Goal: Task Accomplishment & Management: Use online tool/utility

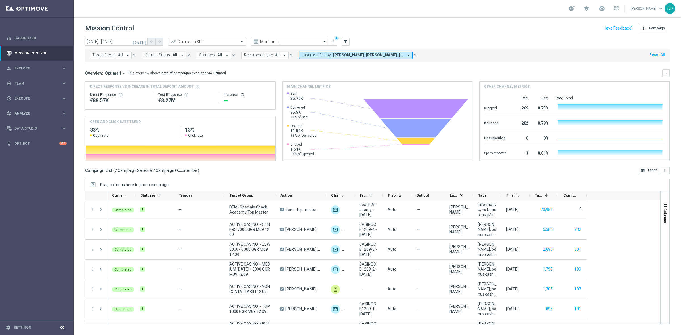
click at [443, 32] on div "Mission Control add Campaign" at bounding box center [377, 28] width 584 height 11
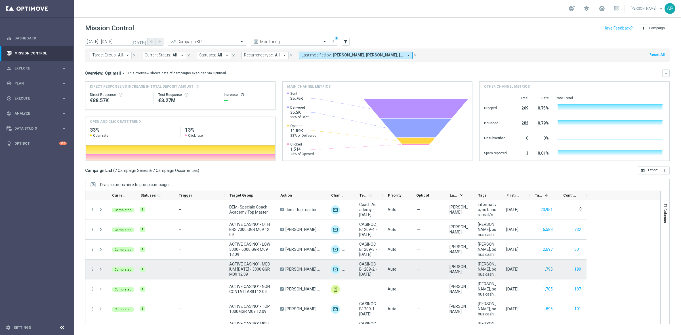
click at [544, 268] on button "1,795" at bounding box center [547, 269] width 11 height 7
click at [544, 268] on button "199" at bounding box center [578, 269] width 8 height 7
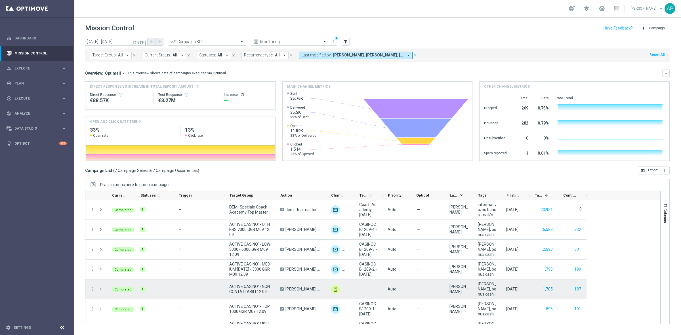
click at [544, 268] on button "1,705" at bounding box center [547, 289] width 11 height 7
click at [544, 268] on button "187" at bounding box center [578, 289] width 8 height 7
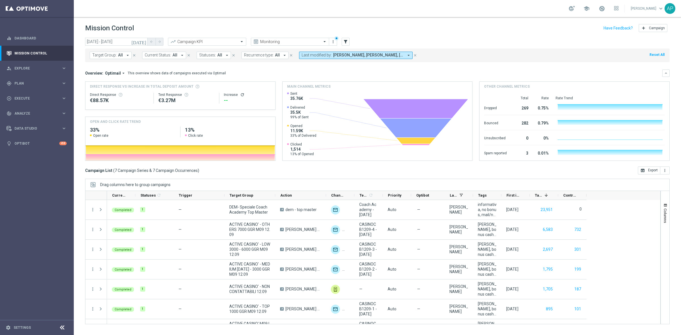
click at [446, 32] on div "Mission Control add Campaign" at bounding box center [377, 28] width 584 height 11
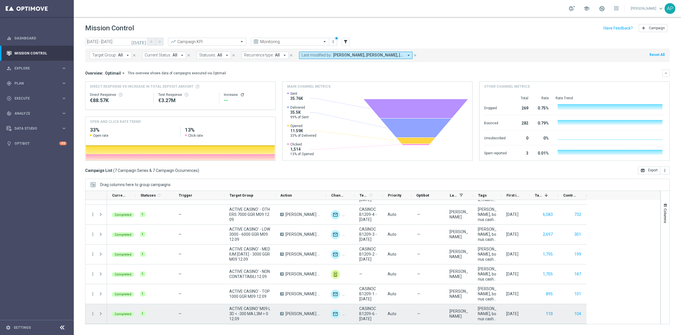
click at [544, 268] on button "110" at bounding box center [549, 313] width 8 height 7
click at [544, 268] on button "104" at bounding box center [578, 313] width 8 height 7
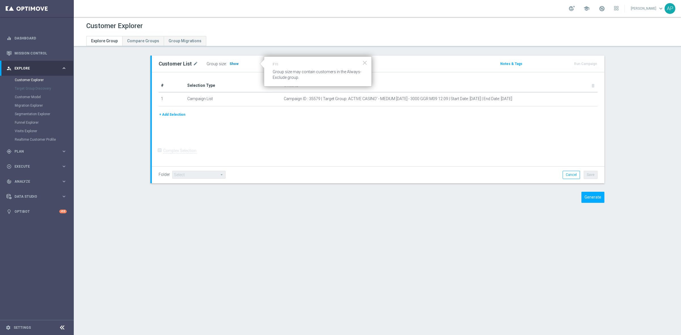
click at [230, 64] on span "Show" at bounding box center [234, 64] width 9 height 4
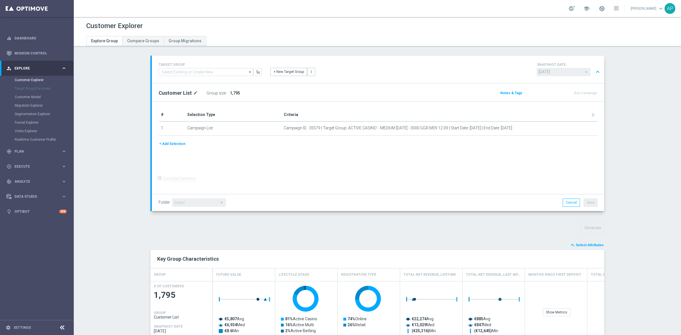
click at [583, 243] on button "playlist_add_check Select Attributes" at bounding box center [587, 245] width 34 height 6
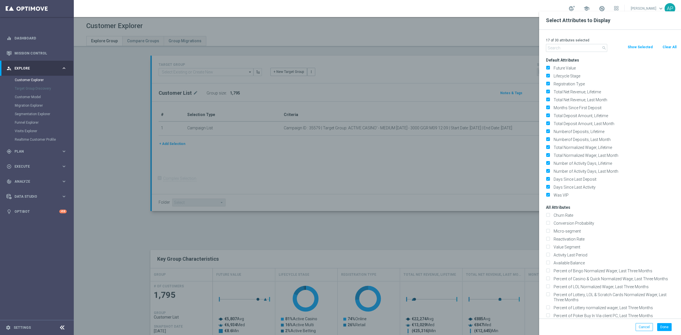
click at [674, 49] on button "Clear All" at bounding box center [669, 47] width 15 height 6
checkbox input "false"
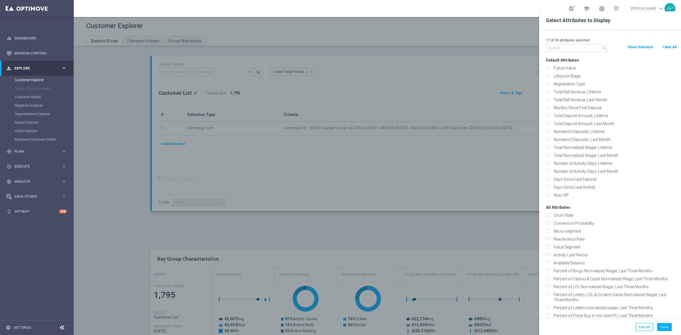
checkbox input "false"
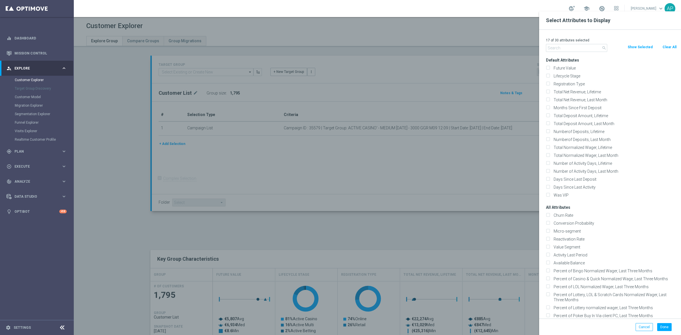
checkbox input "false"
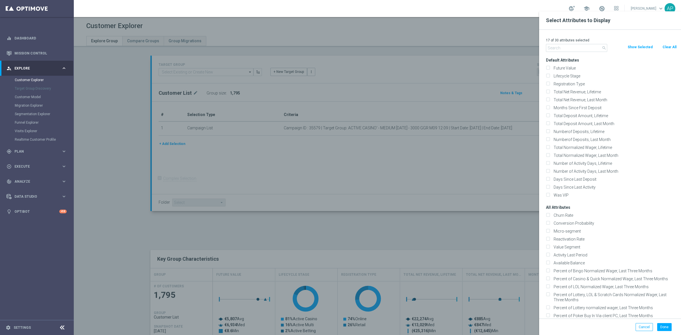
checkbox input "false"
click at [568, 50] on input "text" at bounding box center [576, 48] width 61 height 8
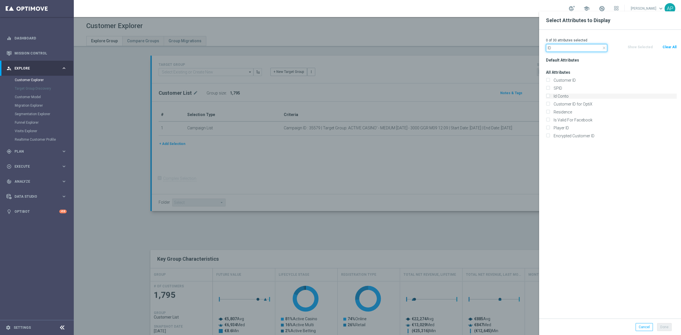
type input "ID"
click at [560, 94] on label "Id Conto" at bounding box center [613, 96] width 125 height 5
click at [549, 95] on input "Id Conto" at bounding box center [548, 97] width 4 height 4
checkbox input "true"
click at [661, 327] on button "Done" at bounding box center [664, 327] width 14 height 8
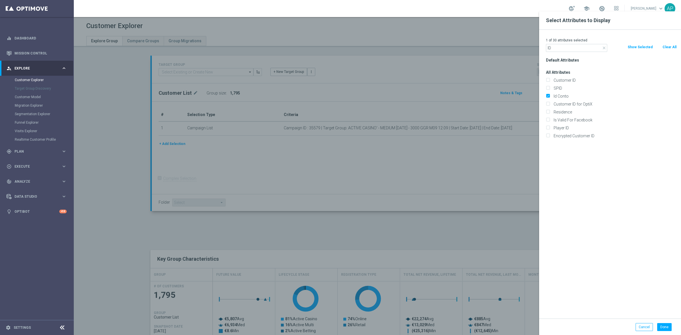
type input "Search"
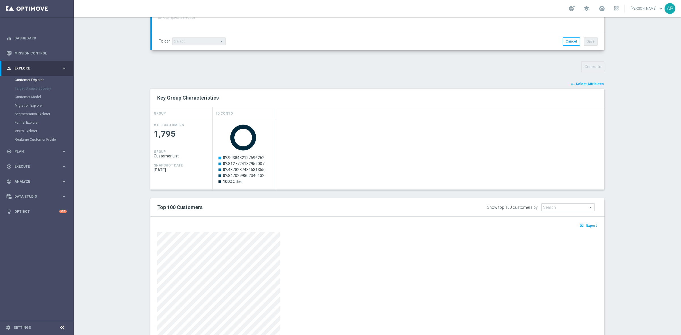
scroll to position [196, 0]
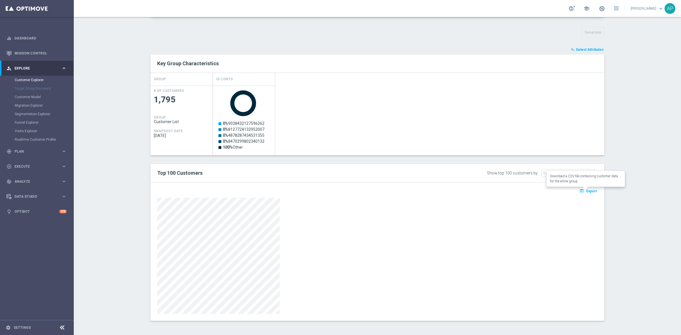
click at [588, 192] on span "Export" at bounding box center [591, 191] width 10 height 4
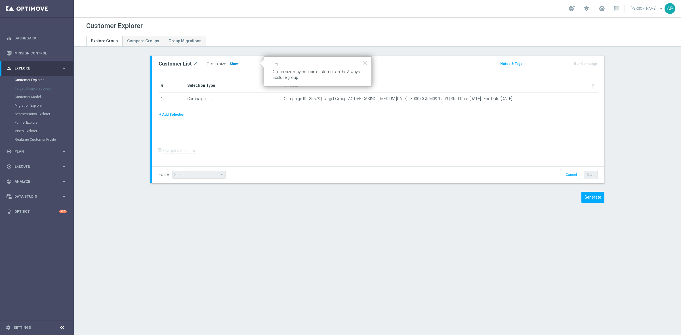
click at [230, 63] on span "Show" at bounding box center [234, 64] width 9 height 4
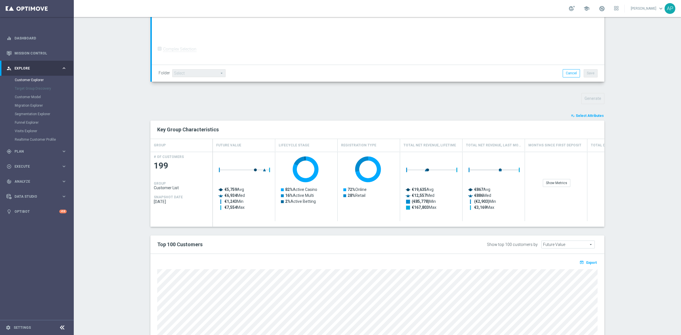
scroll to position [201, 0]
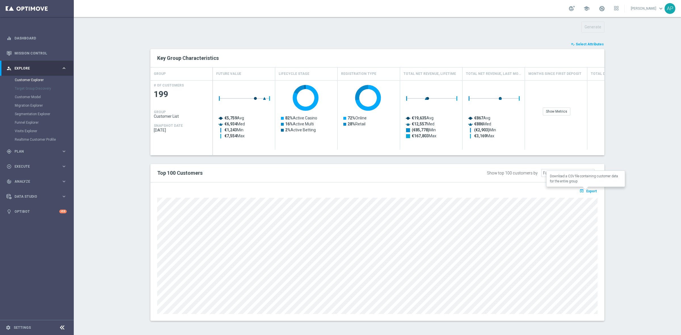
click at [590, 191] on span "Export" at bounding box center [591, 191] width 10 height 4
click at [584, 42] on span "Select Attributes" at bounding box center [590, 44] width 28 height 4
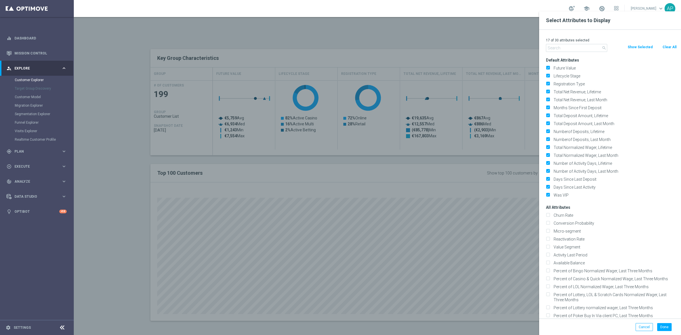
click at [665, 46] on button "Clear All" at bounding box center [669, 47] width 15 height 6
checkbox input "false"
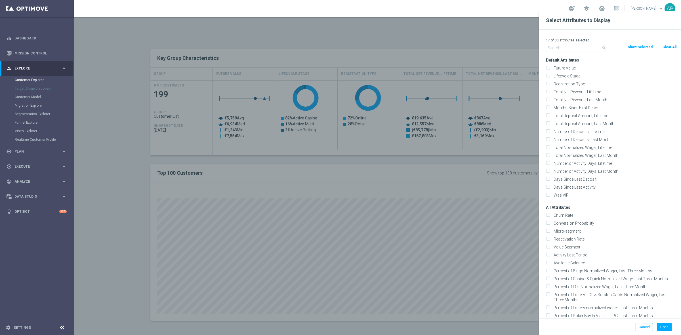
checkbox input "false"
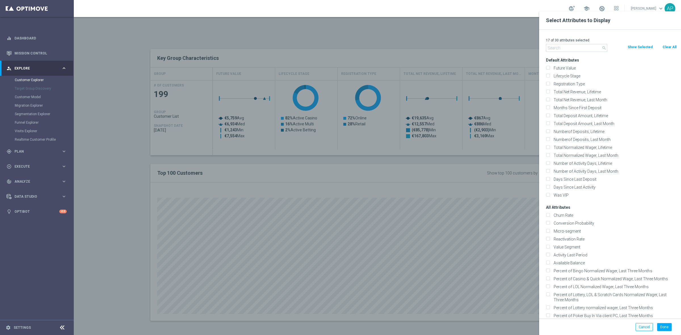
checkbox input "false"
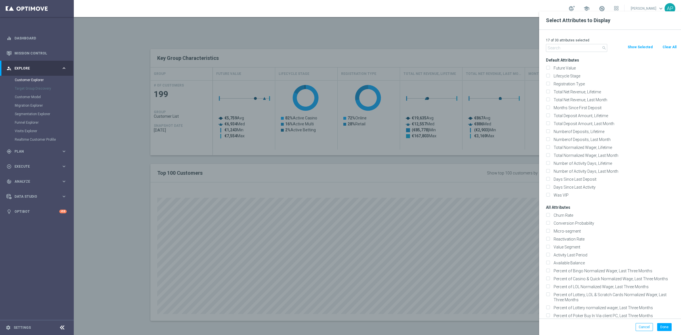
checkbox input "false"
click at [555, 47] on input "text" at bounding box center [576, 48] width 61 height 8
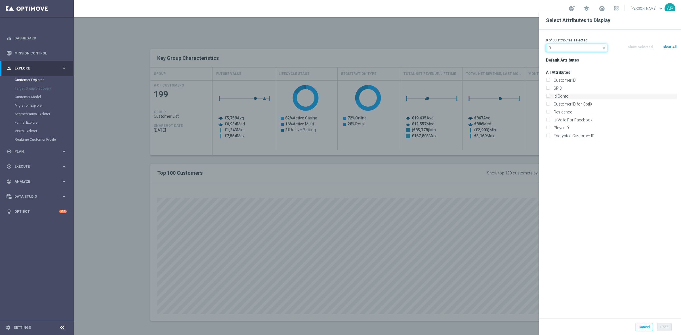
type input "ID"
drag, startPoint x: 568, startPoint y: 96, endPoint x: 596, endPoint y: 119, distance: 36.7
click at [568, 96] on label "Id Conto" at bounding box center [613, 96] width 125 height 5
click at [549, 96] on input "Id Conto" at bounding box center [548, 97] width 4 height 4
checkbox input "true"
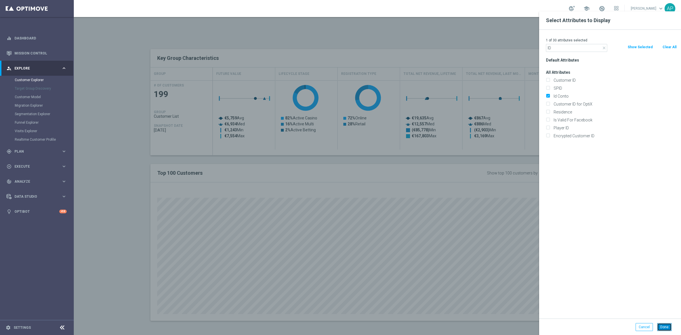
drag, startPoint x: 665, startPoint y: 328, endPoint x: 663, endPoint y: 324, distance: 4.2
click at [666, 328] on button "Done" at bounding box center [664, 327] width 14 height 8
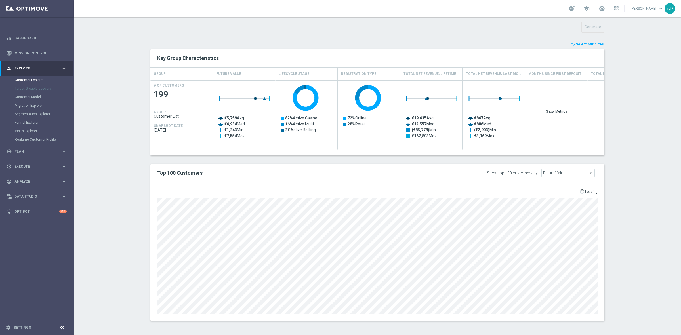
type input "Search"
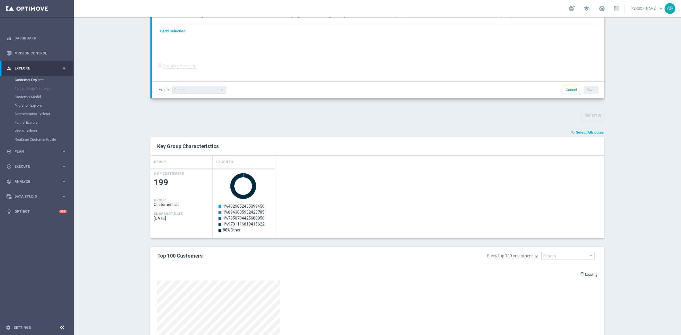
scroll to position [196, 0]
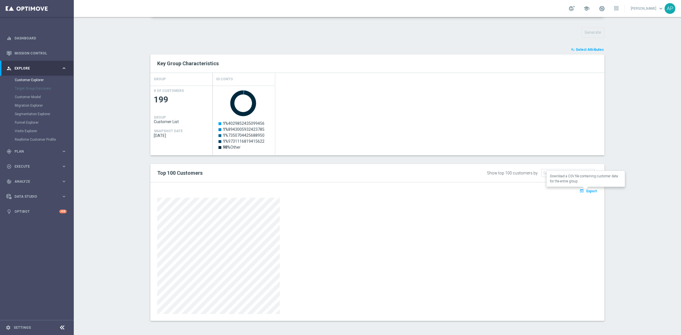
click at [587, 190] on span "Export" at bounding box center [591, 191] width 10 height 4
drag, startPoint x: 473, startPoint y: 39, endPoint x: 477, endPoint y: 40, distance: 4.8
click at [473, 39] on div "TARGET GROUP arrow_drop_down Show Selected 0 of NaN" at bounding box center [377, 94] width 477 height 469
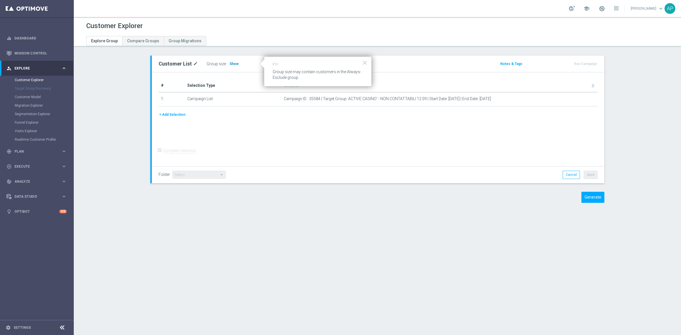
click at [230, 64] on span "Show" at bounding box center [234, 64] width 9 height 4
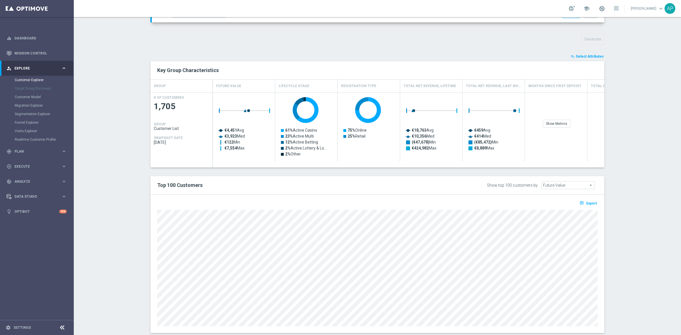
scroll to position [166, 0]
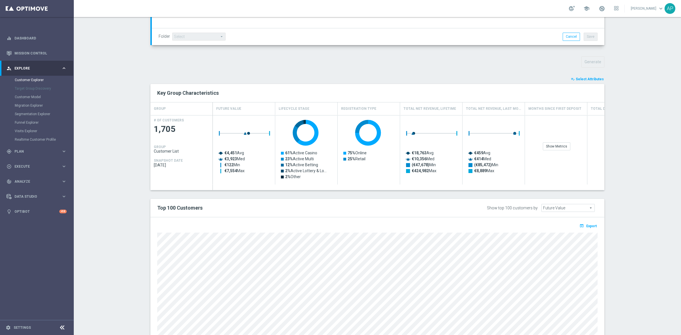
click at [583, 78] on span "Select Attributes" at bounding box center [590, 79] width 28 height 4
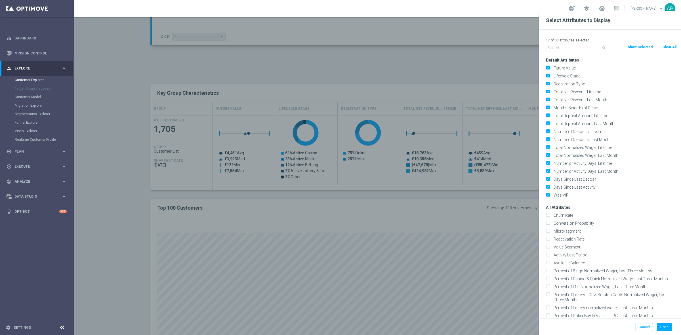
click at [665, 47] on button "Clear All" at bounding box center [669, 47] width 15 height 6
checkbox input "false"
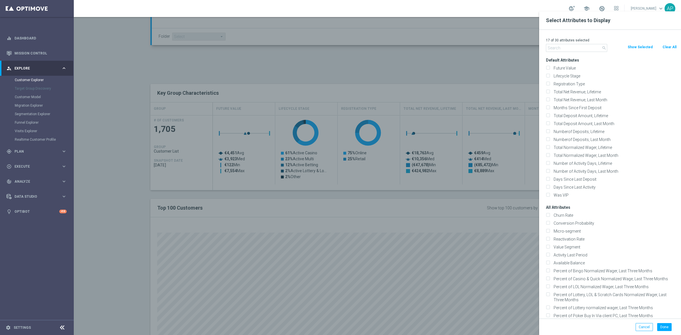
checkbox input "false"
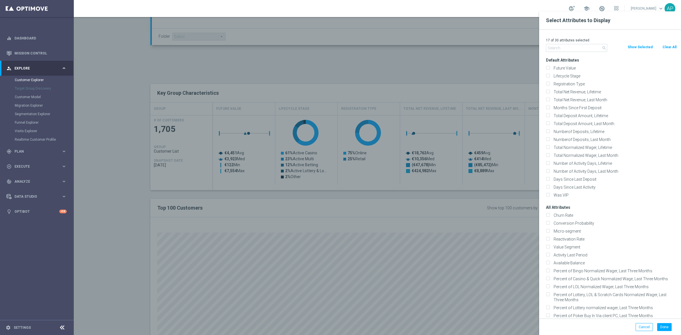
checkbox input "false"
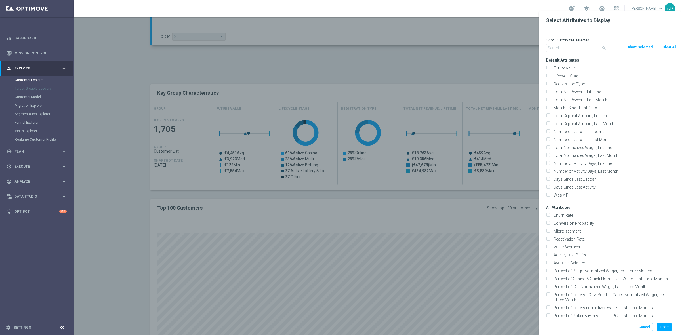
checkbox input "false"
drag, startPoint x: 581, startPoint y: 47, endPoint x: 584, endPoint y: 47, distance: 2.9
click at [582, 47] on input "text" at bounding box center [576, 48] width 61 height 8
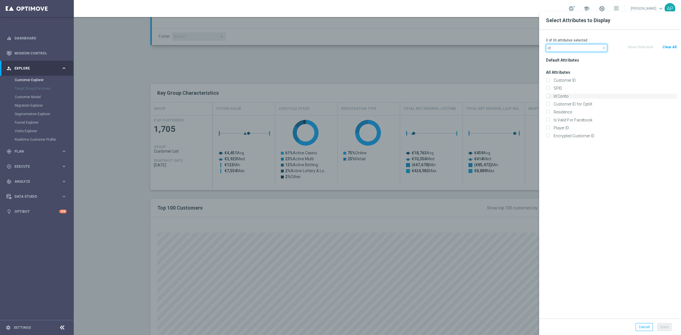
type input "id"
click at [569, 94] on label "Id Conto" at bounding box center [613, 96] width 125 height 5
click at [549, 95] on input "Id Conto" at bounding box center [548, 97] width 4 height 4
checkbox input "true"
click at [666, 327] on button "Done" at bounding box center [664, 327] width 14 height 8
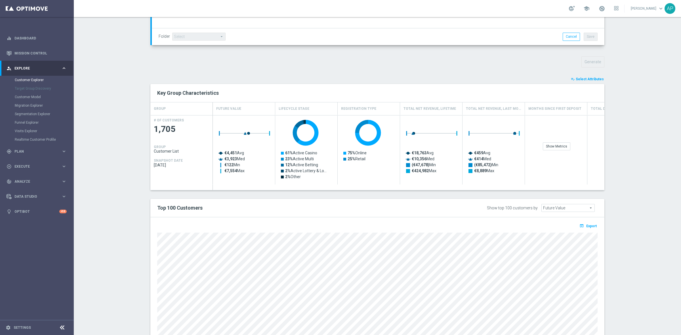
type input "Search"
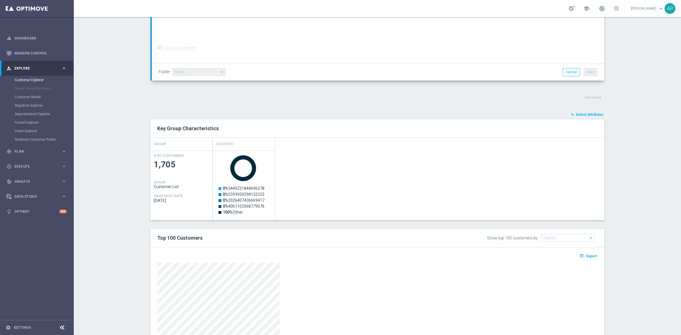
scroll to position [196, 0]
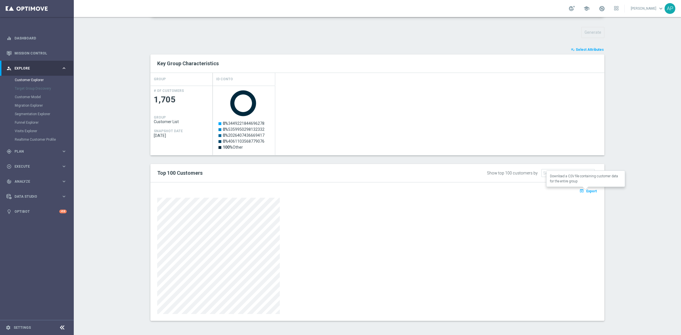
click at [593, 191] on span "Export" at bounding box center [591, 191] width 10 height 4
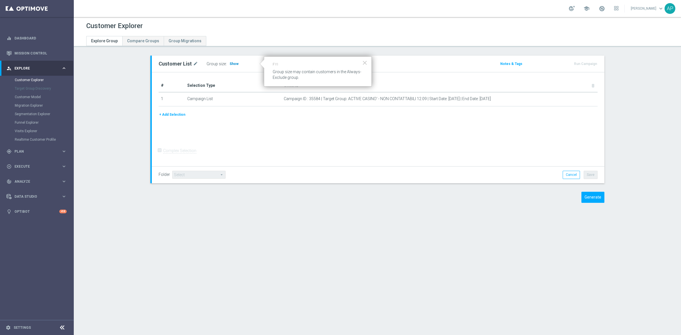
click at [230, 64] on span "Show" at bounding box center [234, 64] width 9 height 4
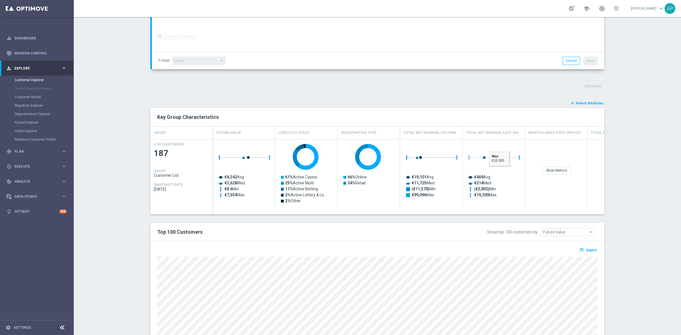
scroll to position [201, 0]
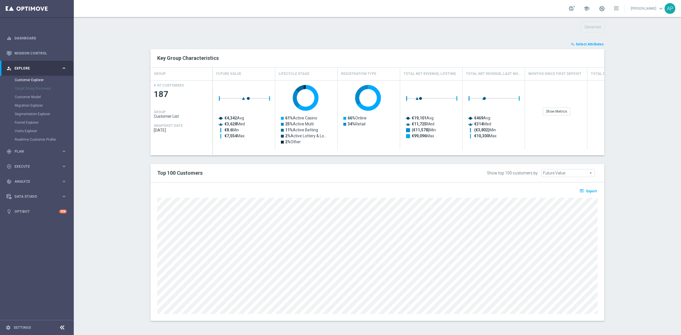
click at [586, 42] on span "Select Attributes" at bounding box center [590, 44] width 28 height 4
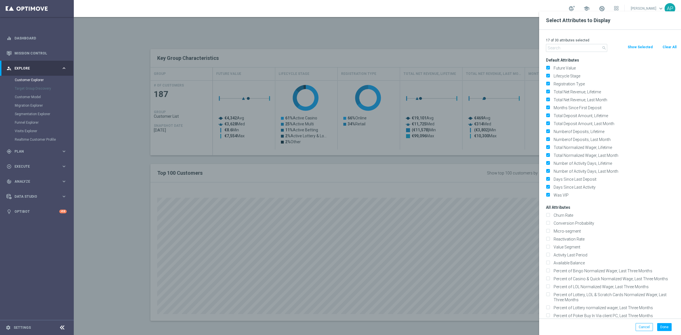
click at [669, 46] on button "Clear All" at bounding box center [669, 47] width 15 height 6
checkbox input "false"
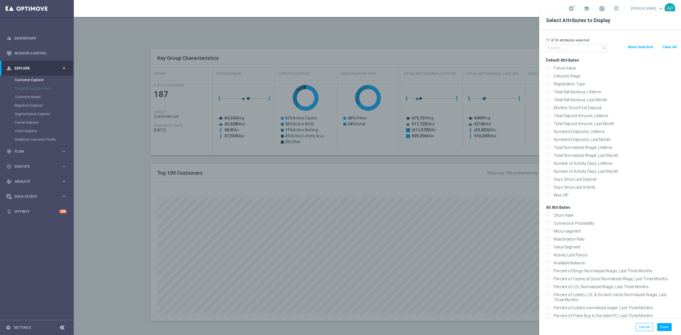
checkbox input "false"
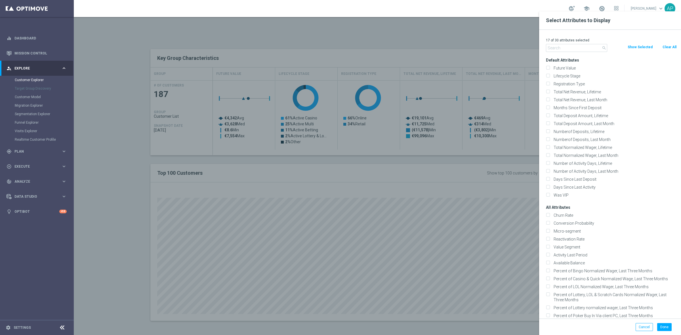
checkbox input "false"
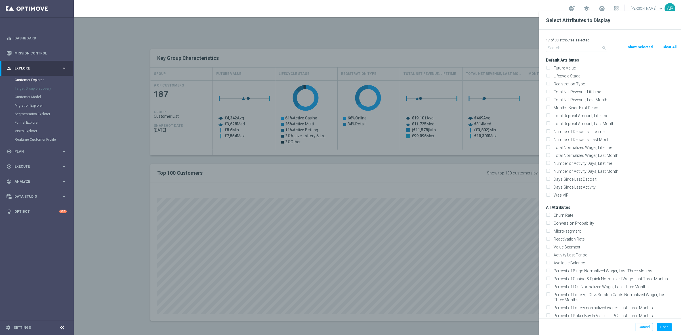
checkbox input "false"
click at [580, 48] on input "text" at bounding box center [576, 48] width 61 height 8
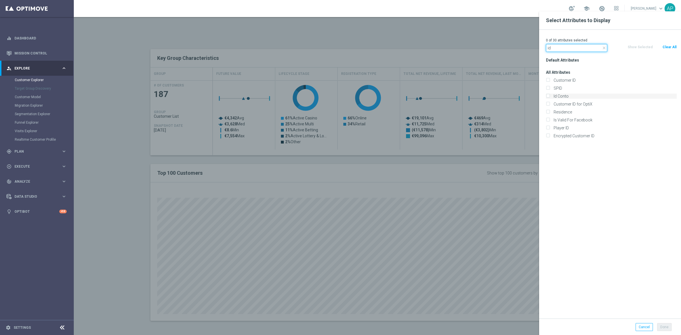
type input "id"
click at [565, 94] on label "Id Conto" at bounding box center [613, 96] width 125 height 5
click at [549, 95] on input "Id Conto" at bounding box center [548, 97] width 4 height 4
checkbox input "true"
click at [664, 328] on button "Done" at bounding box center [664, 327] width 14 height 8
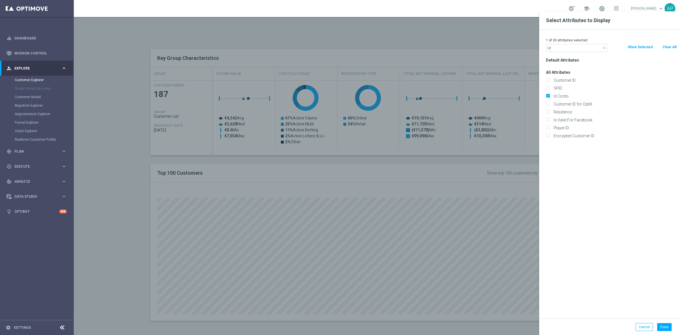
type input "Search"
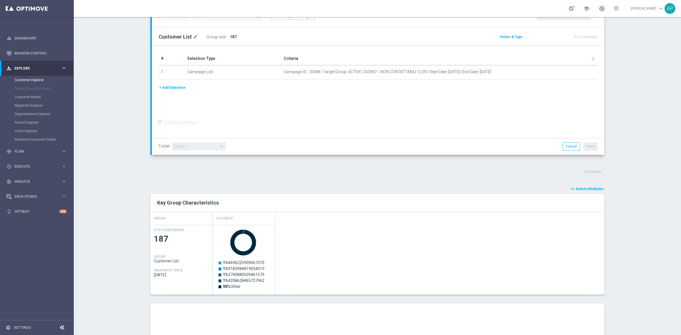
scroll to position [177, 0]
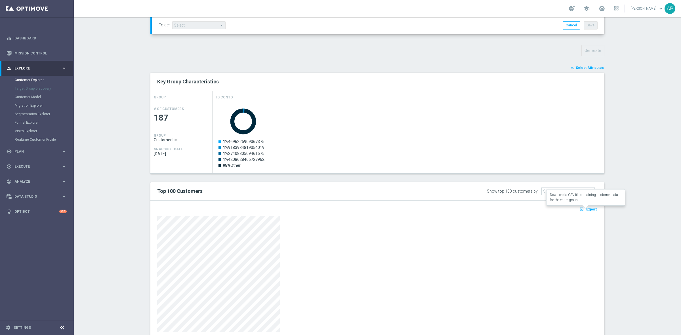
click at [589, 209] on span "Export" at bounding box center [591, 209] width 10 height 4
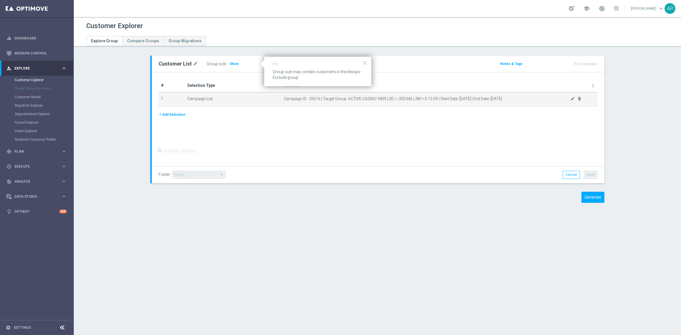
click at [230, 63] on span "Show" at bounding box center [234, 64] width 9 height 4
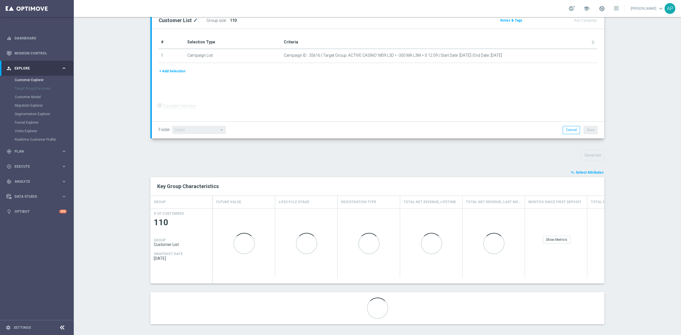
scroll to position [77, 0]
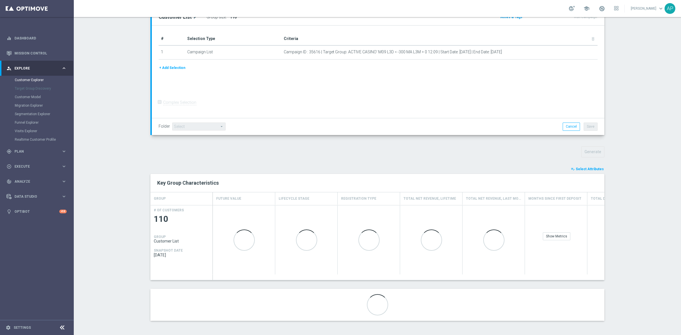
click at [582, 167] on span "Select Attributes" at bounding box center [590, 169] width 28 height 4
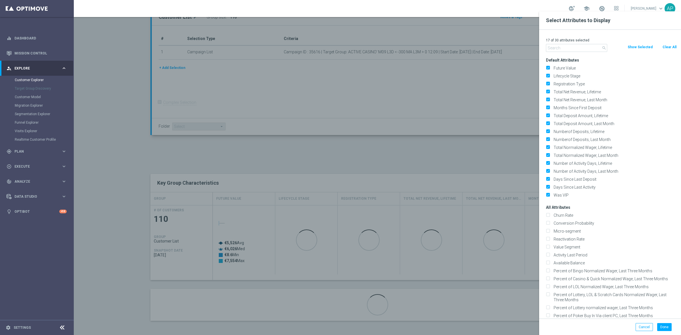
click at [671, 46] on button "Clear All" at bounding box center [669, 47] width 15 height 6
checkbox input "false"
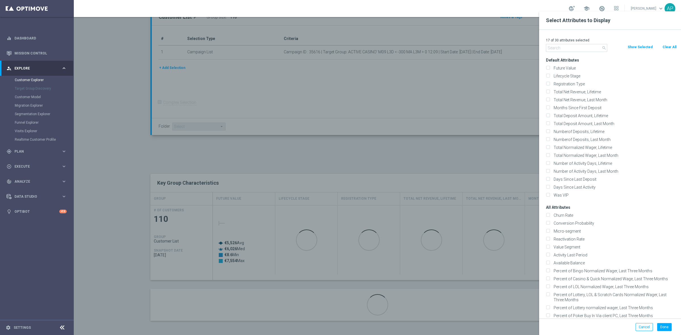
checkbox input "false"
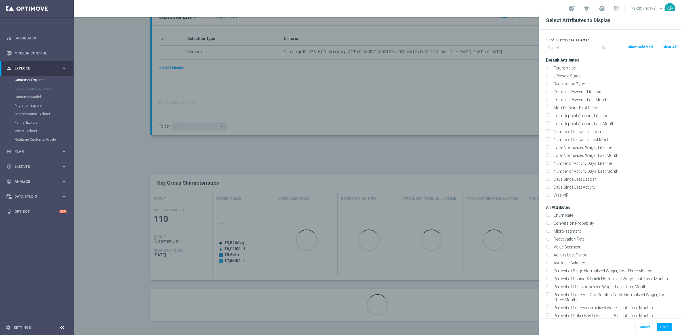
checkbox input "false"
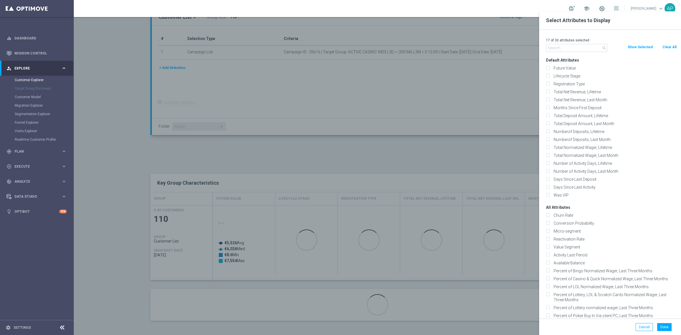
checkbox input "false"
click at [576, 49] on input "text" at bounding box center [576, 48] width 61 height 8
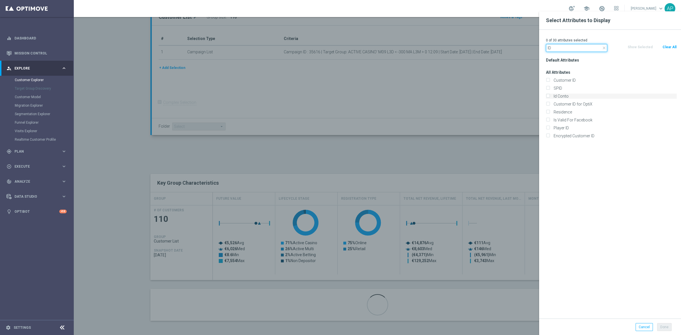
type input "ID"
click at [558, 94] on label "Id Conto" at bounding box center [613, 96] width 125 height 5
click at [549, 95] on input "Id Conto" at bounding box center [548, 97] width 4 height 4
checkbox input "true"
click at [666, 328] on button "Done" at bounding box center [664, 327] width 14 height 8
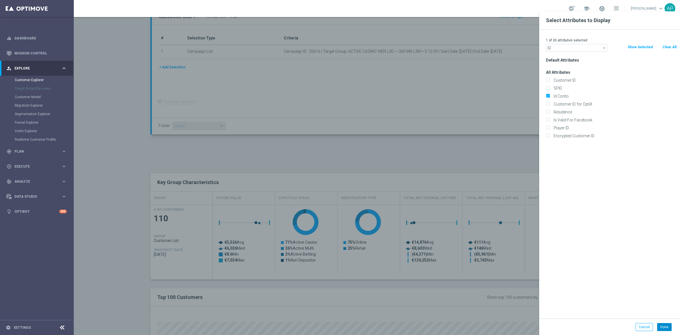
type input "Search"
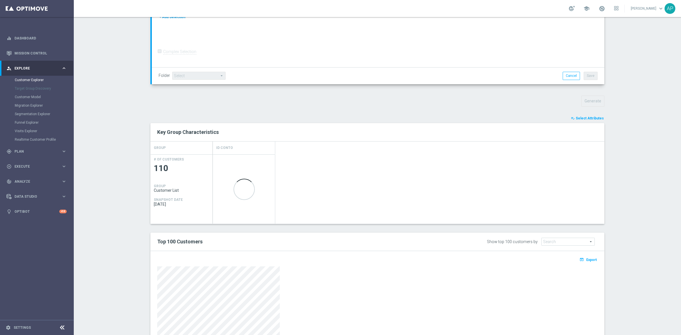
scroll to position [196, 0]
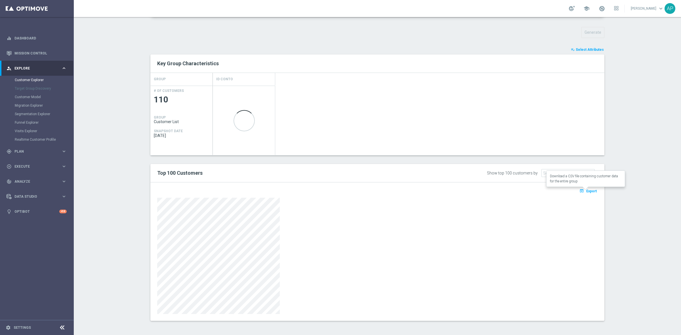
click at [590, 190] on span "Export" at bounding box center [591, 191] width 10 height 4
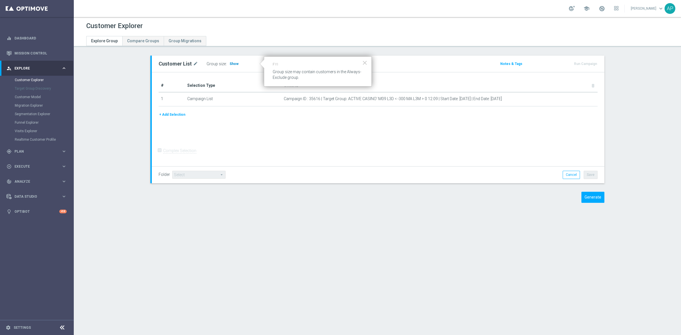
click at [230, 62] on span "Show" at bounding box center [234, 64] width 9 height 4
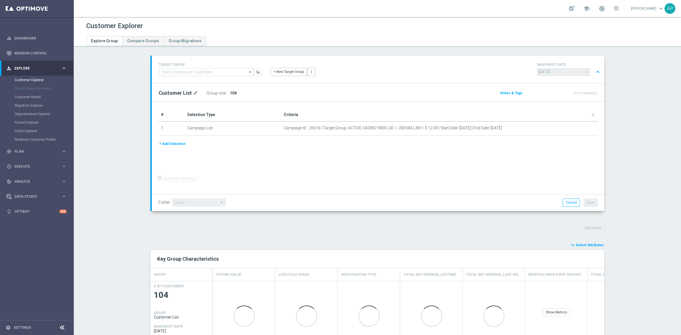
scroll to position [71, 0]
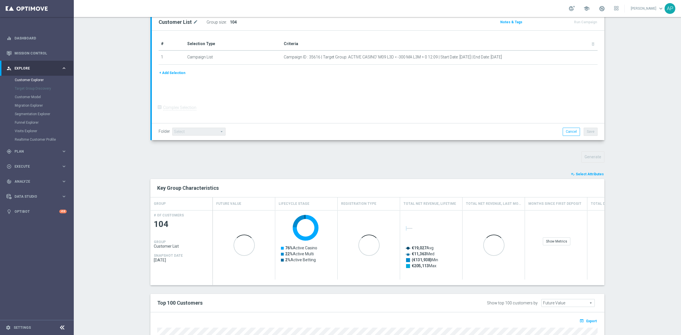
click at [581, 172] on span "Select Attributes" at bounding box center [590, 174] width 28 height 4
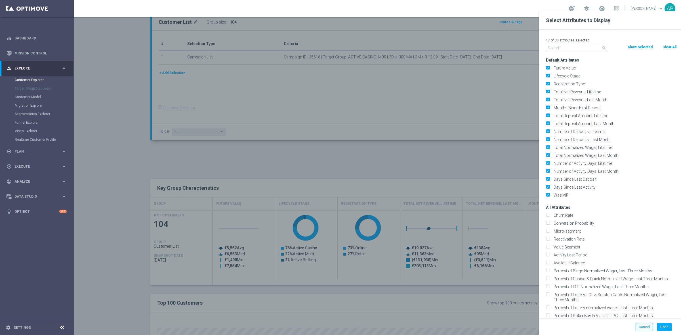
click at [669, 45] on button "Clear All" at bounding box center [669, 47] width 15 height 6
checkbox input "false"
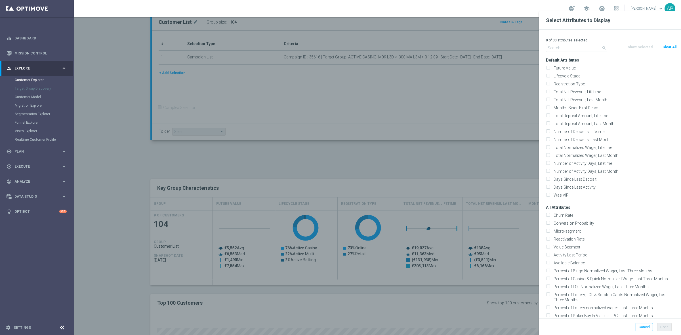
checkbox input "false"
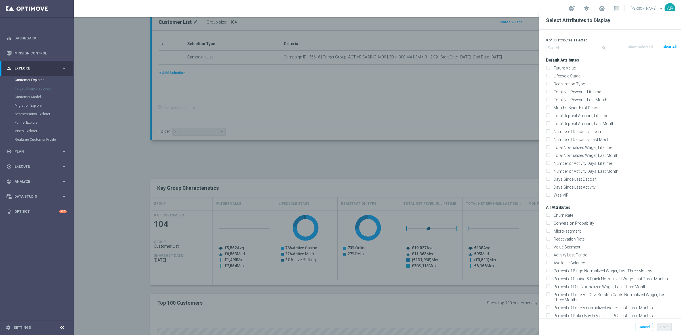
checkbox input "false"
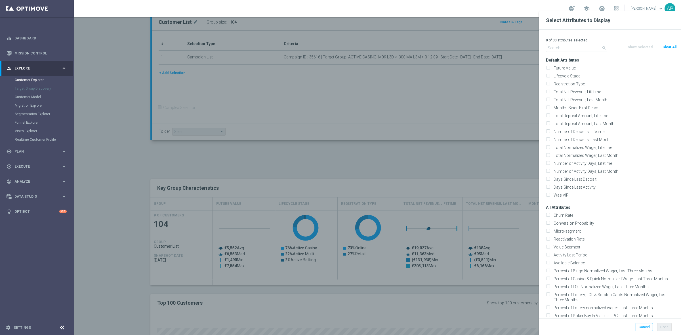
checkbox input "false"
click at [577, 48] on input "text" at bounding box center [576, 48] width 61 height 8
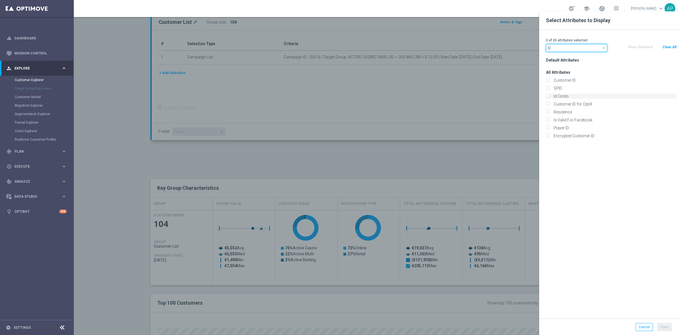
type input "ID"
click at [558, 94] on label "Id Conto" at bounding box center [613, 96] width 125 height 5
click at [549, 95] on input "Id Conto" at bounding box center [548, 97] width 4 height 4
checkbox input "true"
click at [667, 327] on button "Done" at bounding box center [664, 327] width 14 height 8
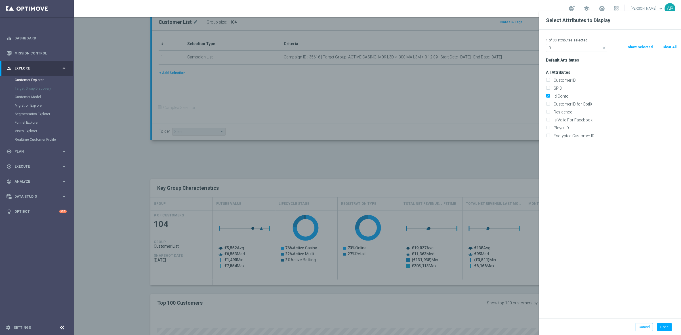
type input "Search"
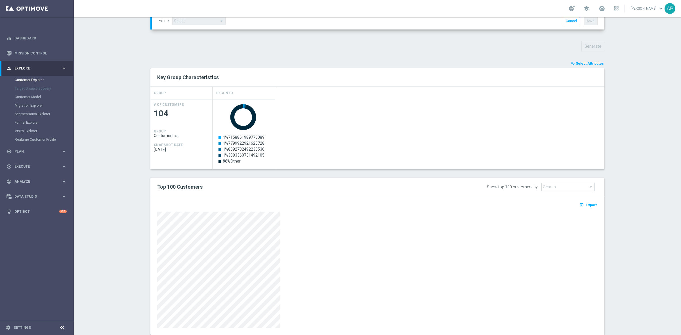
scroll to position [196, 0]
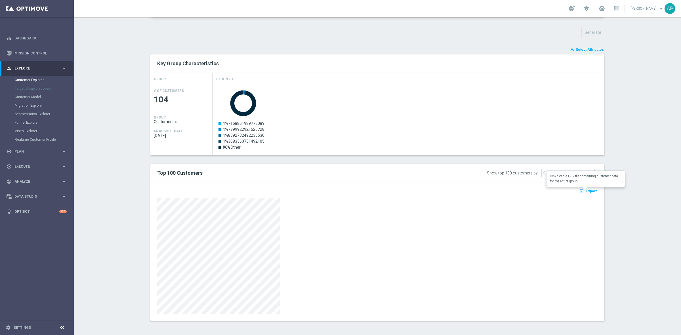
click at [591, 191] on span "Export" at bounding box center [591, 191] width 10 height 4
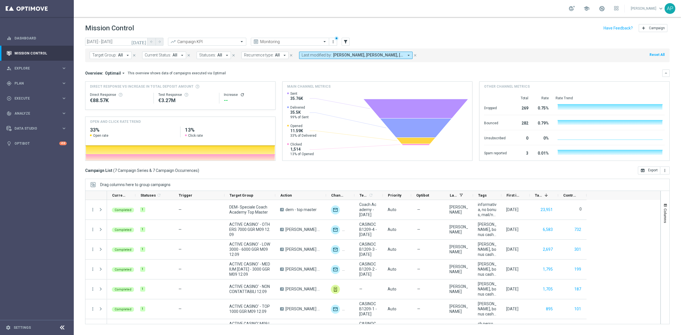
scroll to position [15, 0]
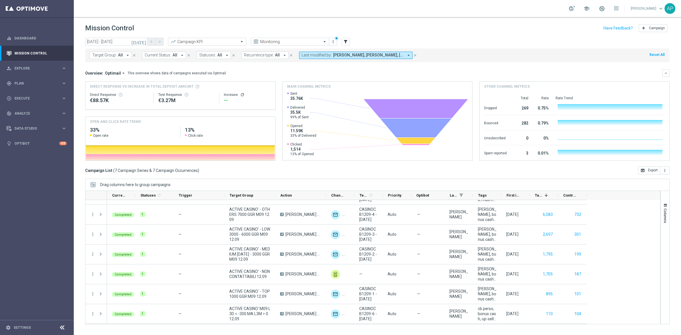
click at [144, 42] on icon "[DATE]" at bounding box center [138, 41] width 15 height 5
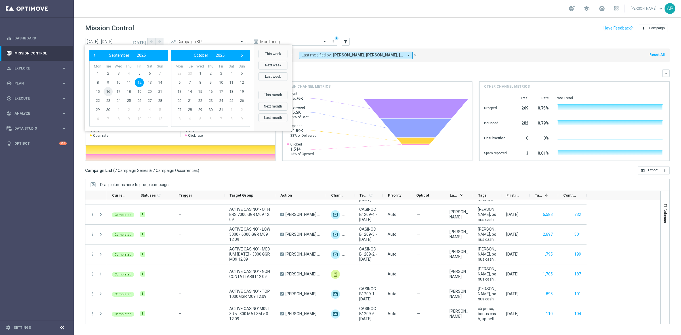
click at [107, 91] on span "16" at bounding box center [108, 91] width 9 height 9
type input "[DATE] - [DATE]"
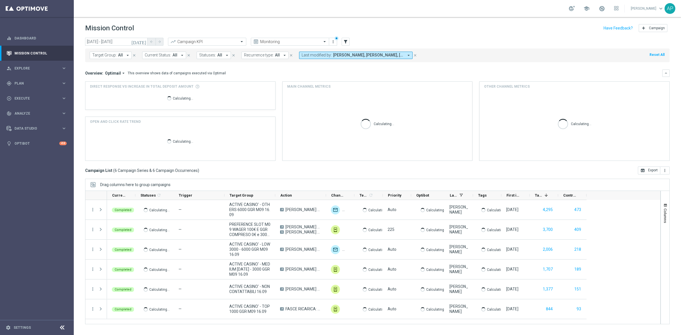
scroll to position [0, 0]
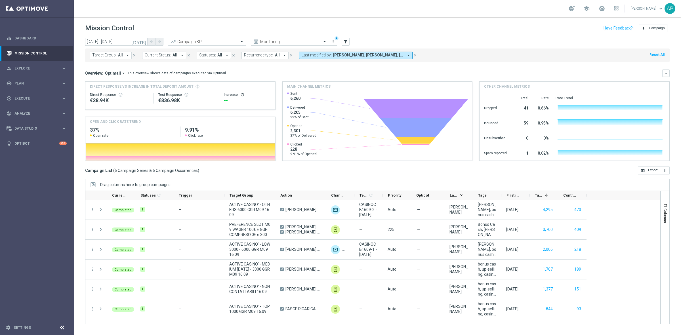
click at [457, 40] on div "[DATE] [DATE] - [DATE] arrow_back arrow_forward Campaign KPI trending_up Monito…" at bounding box center [377, 42] width 584 height 9
click at [504, 31] on div "Mission Control add Campaign" at bounding box center [377, 28] width 584 height 11
click at [374, 33] on div "Mission Control add Campaign" at bounding box center [377, 28] width 584 height 11
click at [471, 31] on div "Mission Control add Campaign" at bounding box center [377, 28] width 584 height 11
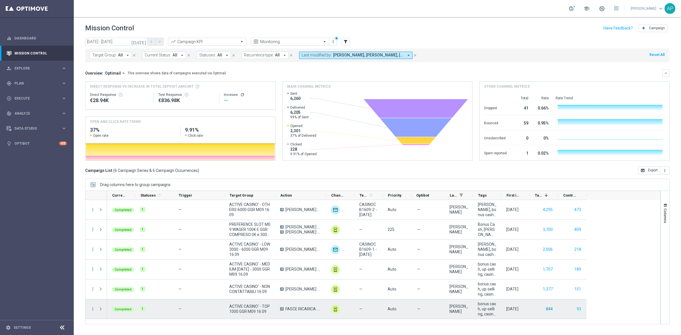
click at [549, 310] on button "844" at bounding box center [549, 309] width 8 height 7
click at [578, 309] on button "93" at bounding box center [579, 309] width 6 height 7
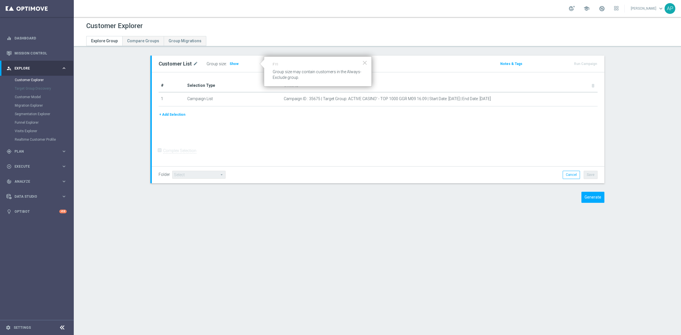
drag, startPoint x: 233, startPoint y: 62, endPoint x: 290, endPoint y: 71, distance: 57.7
click at [233, 62] on span "Show" at bounding box center [234, 64] width 9 height 4
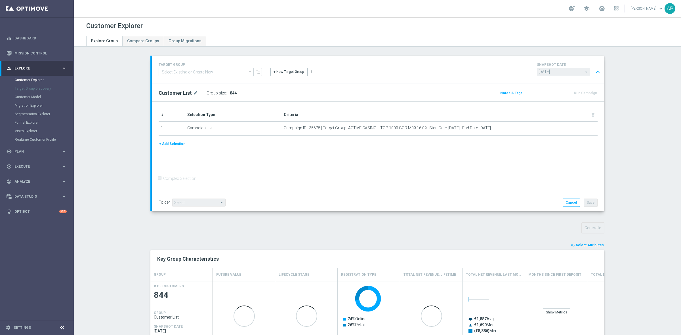
click at [582, 245] on span "Select Attributes" at bounding box center [590, 245] width 28 height 4
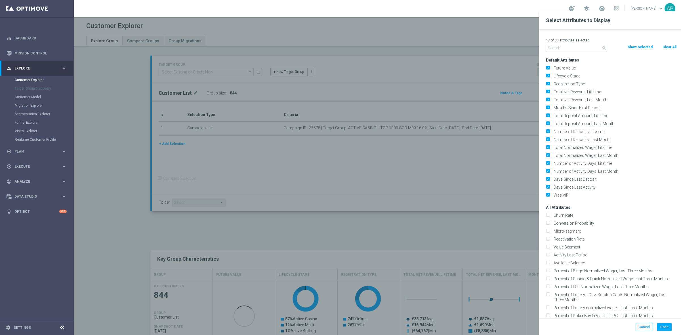
click at [669, 46] on button "Clear All" at bounding box center [669, 47] width 15 height 6
checkbox input "false"
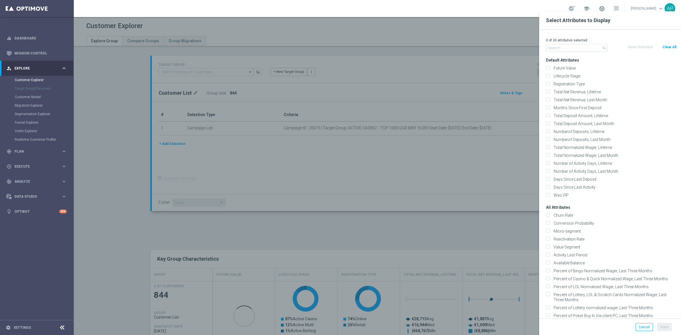
checkbox input "false"
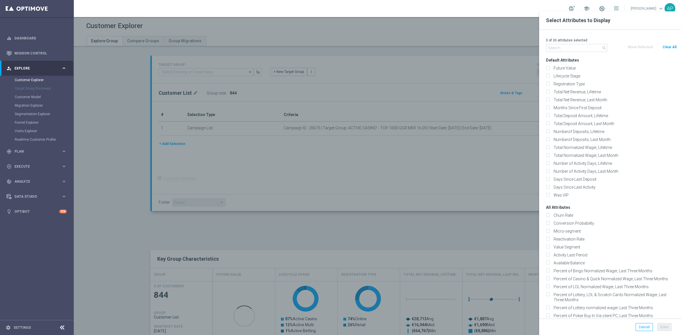
checkbox input "false"
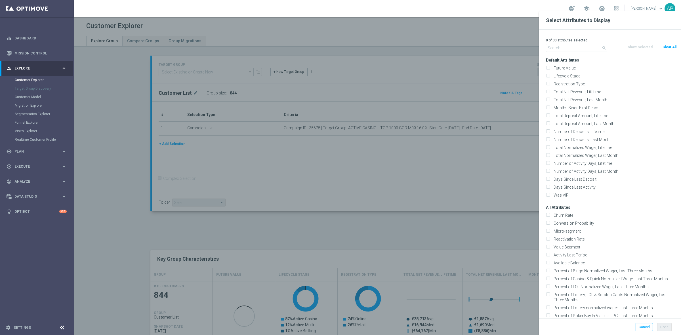
checkbox input "false"
click at [562, 50] on input "text" at bounding box center [576, 48] width 61 height 8
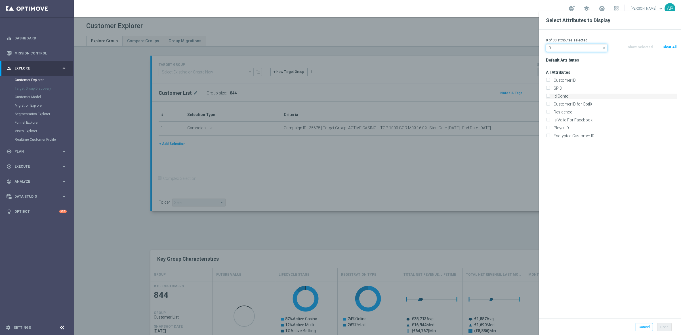
type input "ID"
click at [559, 97] on label "Id Conto" at bounding box center [613, 96] width 125 height 5
click at [549, 97] on input "Id Conto" at bounding box center [548, 97] width 4 height 4
checkbox input "true"
click at [668, 328] on button "Done" at bounding box center [664, 327] width 14 height 8
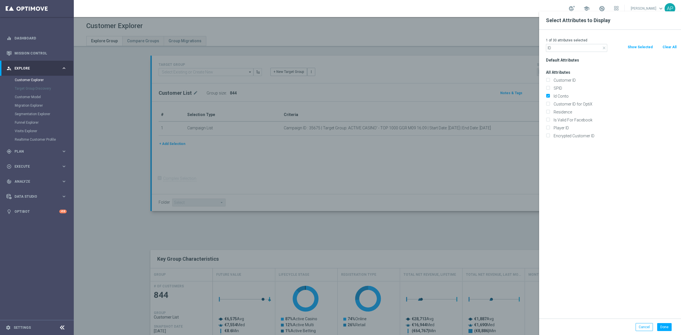
type input "Search"
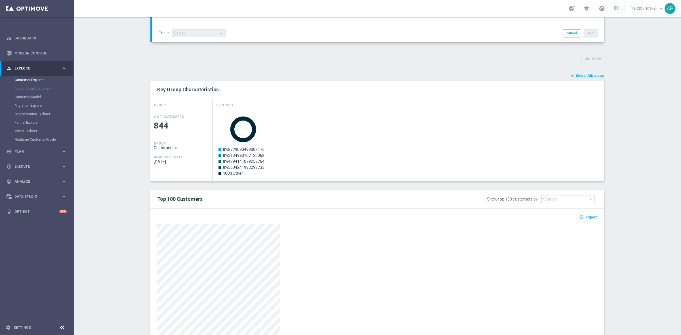
scroll to position [177, 0]
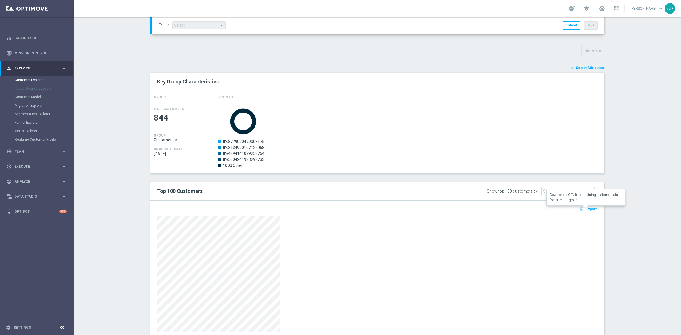
click at [590, 209] on span "Export" at bounding box center [591, 209] width 10 height 4
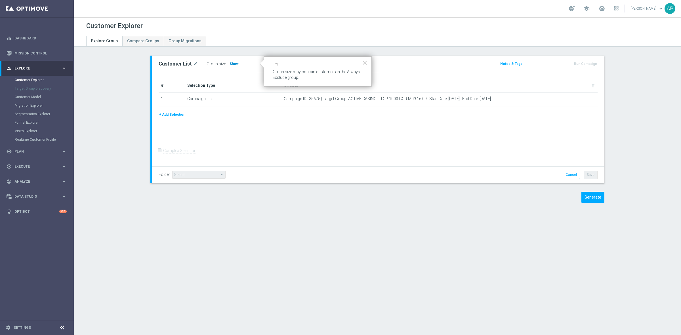
click at [230, 62] on span "Show" at bounding box center [234, 64] width 9 height 4
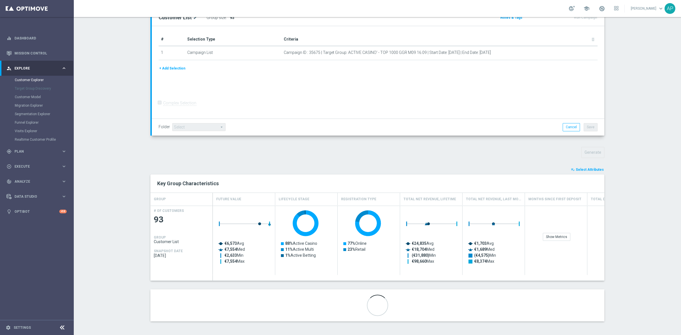
scroll to position [77, 0]
click at [586, 168] on span "Select Attributes" at bounding box center [590, 169] width 28 height 4
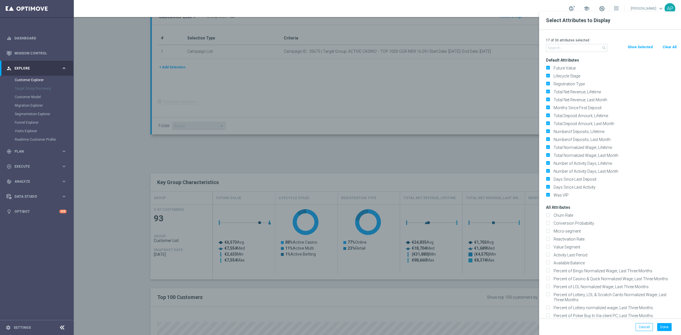
click at [667, 47] on button "Clear All" at bounding box center [669, 47] width 15 height 6
checkbox input "false"
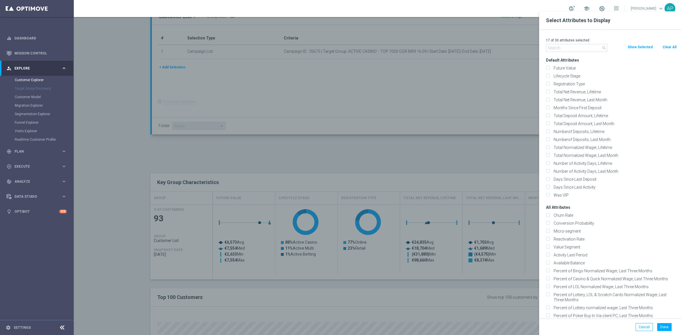
checkbox input "false"
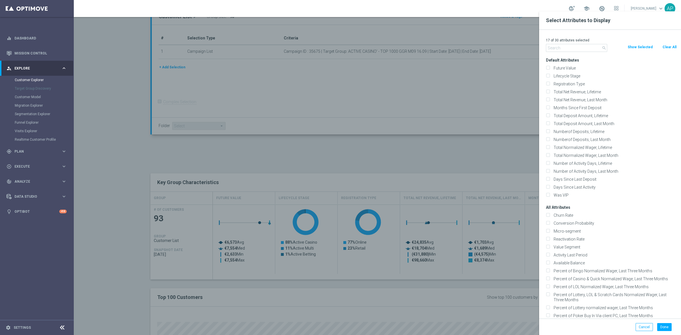
checkbox input "false"
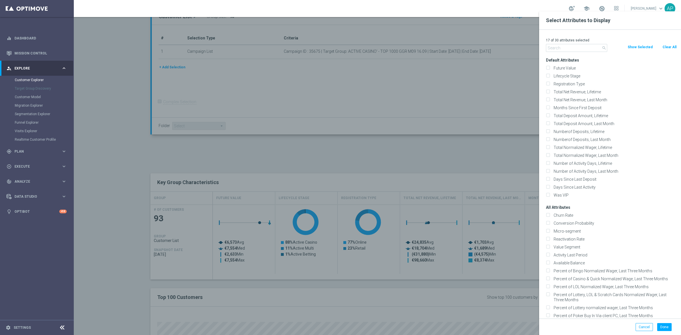
checkbox input "false"
click at [574, 50] on input "text" at bounding box center [576, 48] width 61 height 8
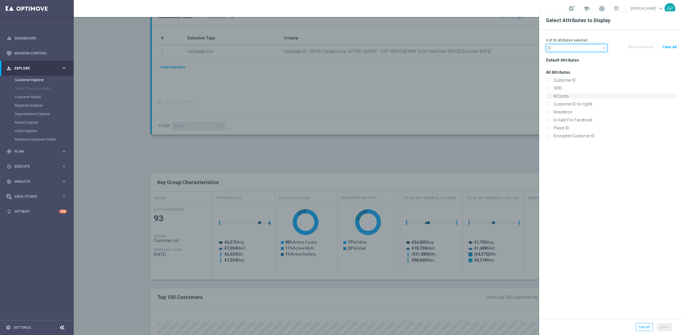
type input "ID"
click at [561, 95] on label "Id Conto" at bounding box center [613, 96] width 125 height 5
click at [549, 95] on input "Id Conto" at bounding box center [548, 97] width 4 height 4
checkbox input "true"
click at [667, 327] on button "Done" at bounding box center [664, 327] width 14 height 8
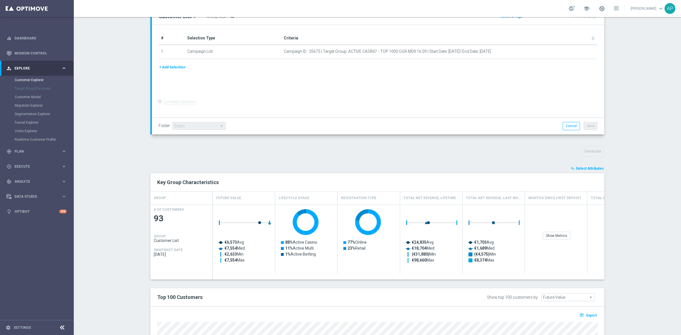
type input "Search"
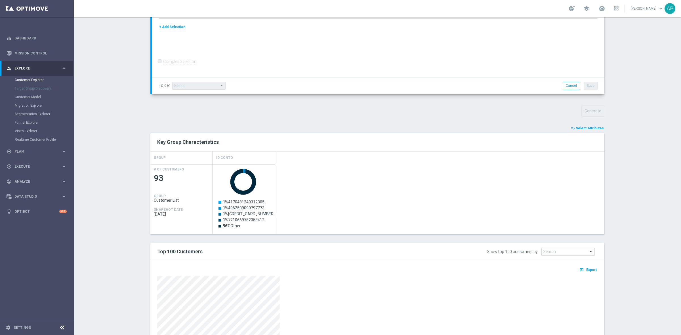
scroll to position [148, 0]
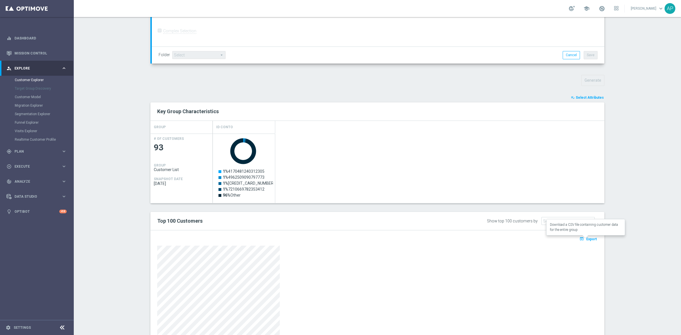
click at [592, 241] on span "Export" at bounding box center [591, 239] width 10 height 4
